Goal: Task Accomplishment & Management: Use online tool/utility

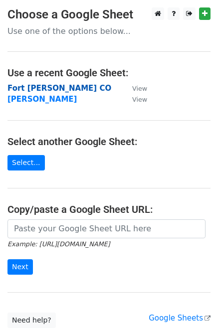
click at [44, 87] on strong "Fort [PERSON_NAME] CO" at bounding box center [59, 88] width 104 height 9
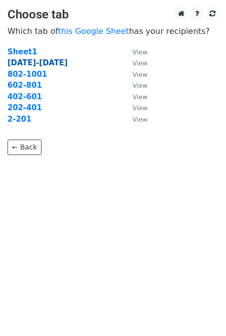
click at [40, 63] on strong "[DATE]-[DATE]" at bounding box center [37, 62] width 60 height 9
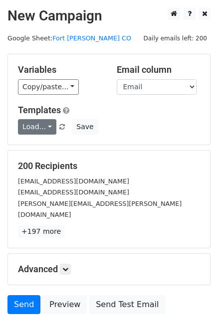
click at [32, 128] on link "Load..." at bounding box center [37, 126] width 38 height 15
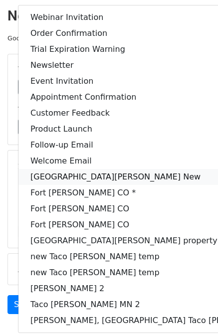
click at [71, 172] on link "Fort Collins New" at bounding box center [159, 177] width 283 height 16
